Goal: Information Seeking & Learning: Find specific fact

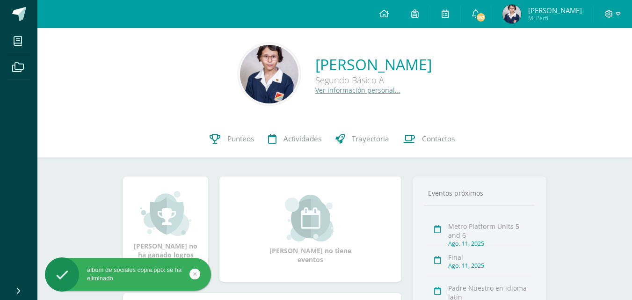
drag, startPoint x: 632, startPoint y: 85, endPoint x: 638, endPoint y: 71, distance: 15.5
click at [631, 71] on html "album de sociales copia.pptx se ha eliminado Mis cursos Archivos Cerrar panel A…" at bounding box center [316, 230] width 632 height 460
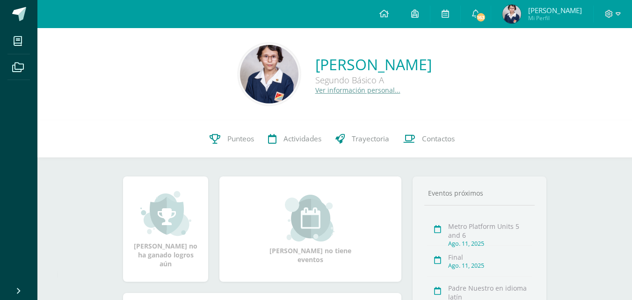
click at [280, 98] on div "[PERSON_NAME] Segundo Básico A Ver información personal..." at bounding box center [334, 74] width 579 height 62
click at [315, 88] on link "Ver información personal..." at bounding box center [357, 90] width 85 height 9
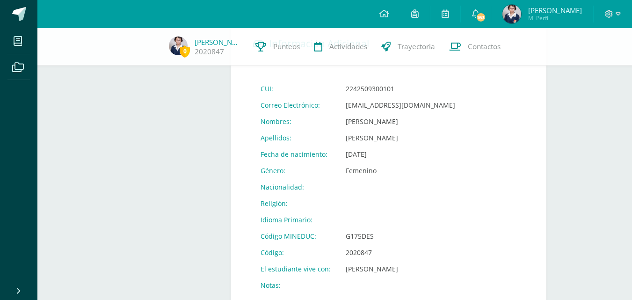
scroll to position [343, 0]
click at [430, 106] on td "[EMAIL_ADDRESS][DOMAIN_NAME]" at bounding box center [400, 106] width 124 height 16
drag, startPoint x: 435, startPoint y: 108, endPoint x: 424, endPoint y: 107, distance: 11.3
click at [424, 107] on td "[EMAIL_ADDRESS][DOMAIN_NAME]" at bounding box center [400, 106] width 124 height 16
click at [344, 107] on td "[EMAIL_ADDRESS][DOMAIN_NAME]" at bounding box center [400, 106] width 124 height 16
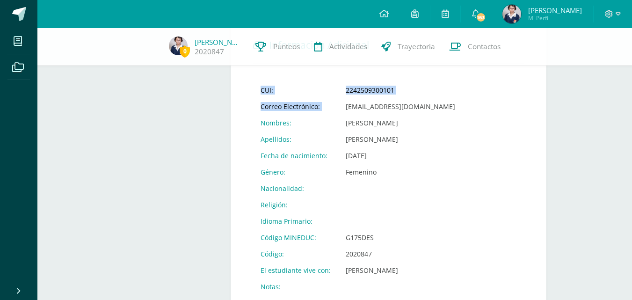
drag, startPoint x: 344, startPoint y: 107, endPoint x: 441, endPoint y: 102, distance: 97.3
click at [442, 103] on form "Información Adicional CUI: 2242509300101 Correo Electrónico: [EMAIL_ADDRESS][DO…" at bounding box center [388, 164] width 316 height 289
click at [462, 109] on form "Información Adicional CUI: 2242509300101 Correo Electrónico: 2020847@colegiobel…" at bounding box center [388, 164] width 316 height 289
click at [443, 107] on form "Información Adicional CUI: 2242509300101 Correo Electrónico: 2020847@colegiobel…" at bounding box center [388, 164] width 316 height 289
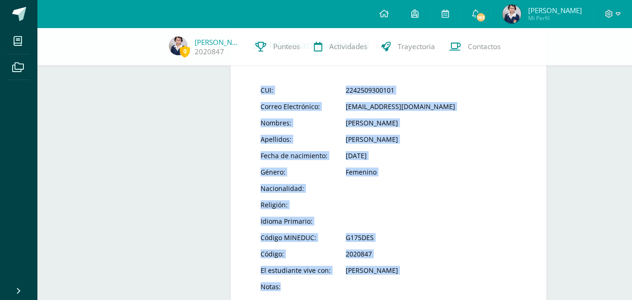
click at [443, 107] on form "Información Adicional CUI: 2242509300101 Correo Electrónico: 2020847@colegiobel…" at bounding box center [388, 164] width 316 height 289
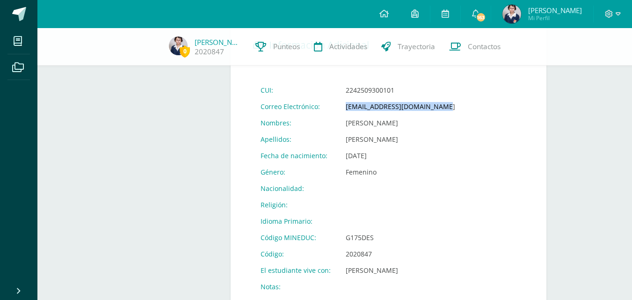
drag, startPoint x: 430, startPoint y: 108, endPoint x: 344, endPoint y: 108, distance: 86.5
click at [344, 108] on td "2020847@colegiobelga.edu.gt" at bounding box center [400, 106] width 124 height 16
